Goal: Information Seeking & Learning: Learn about a topic

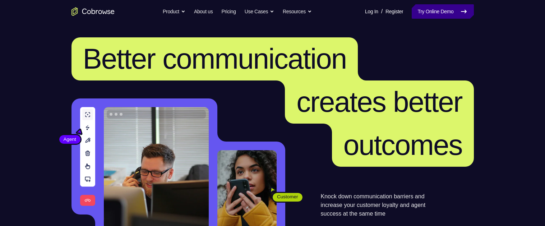
click at [464, 11] on icon at bounding box center [463, 11] width 5 height 3
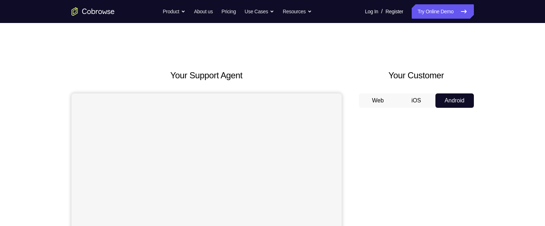
click at [462, 101] on button "Android" at bounding box center [454, 100] width 38 height 14
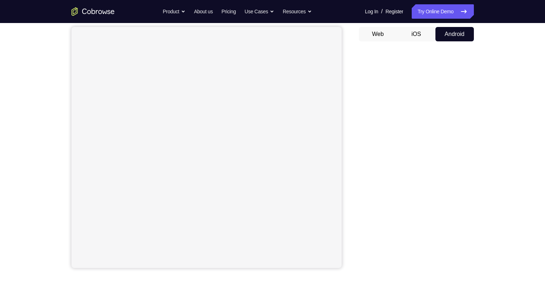
scroll to position [67, 0]
